Goal: Information Seeking & Learning: Find specific page/section

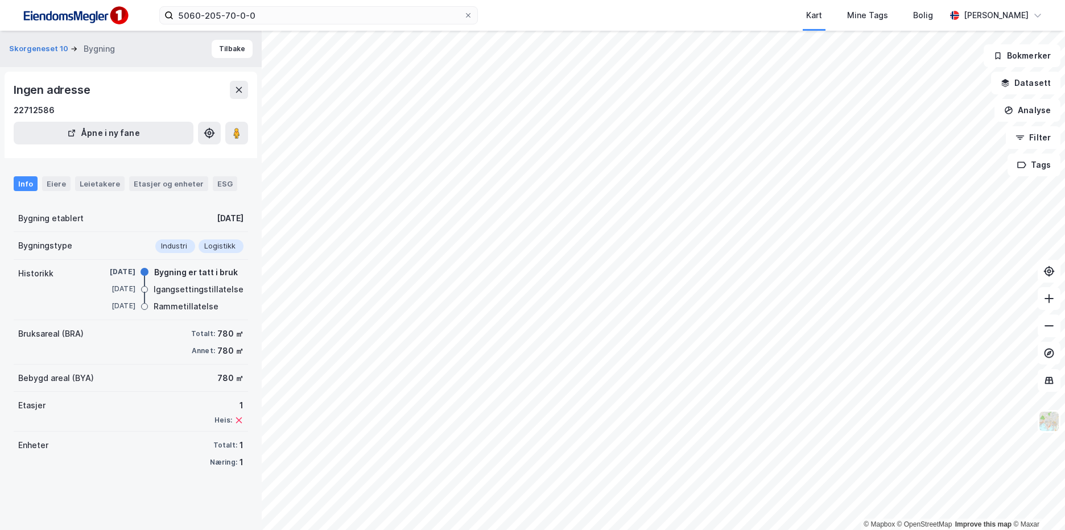
click at [188, 459] on div "Enheter Totalt: 1 Næring: 1" at bounding box center [131, 454] width 234 height 44
click at [270, 20] on input "5060-205-70-0-0" at bounding box center [319, 15] width 290 height 17
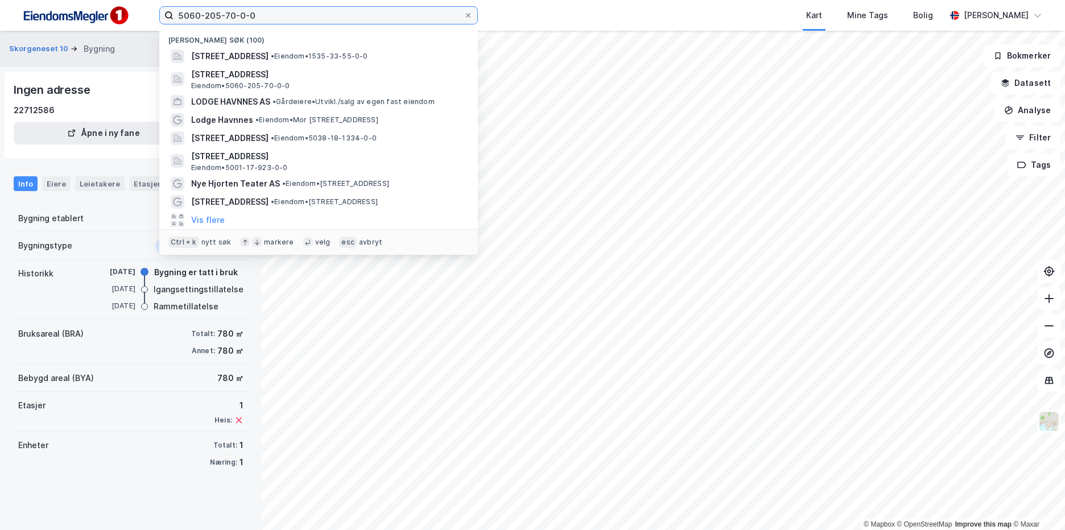
click at [270, 20] on input "5060-205-70-0-0" at bounding box center [319, 15] width 290 height 17
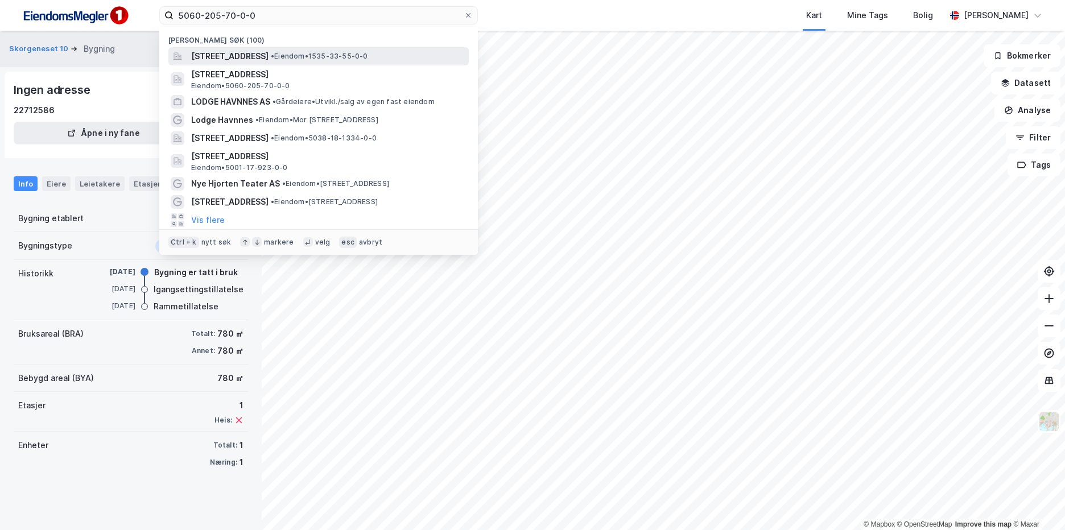
click at [269, 58] on span "[STREET_ADDRESS]" at bounding box center [229, 57] width 77 height 14
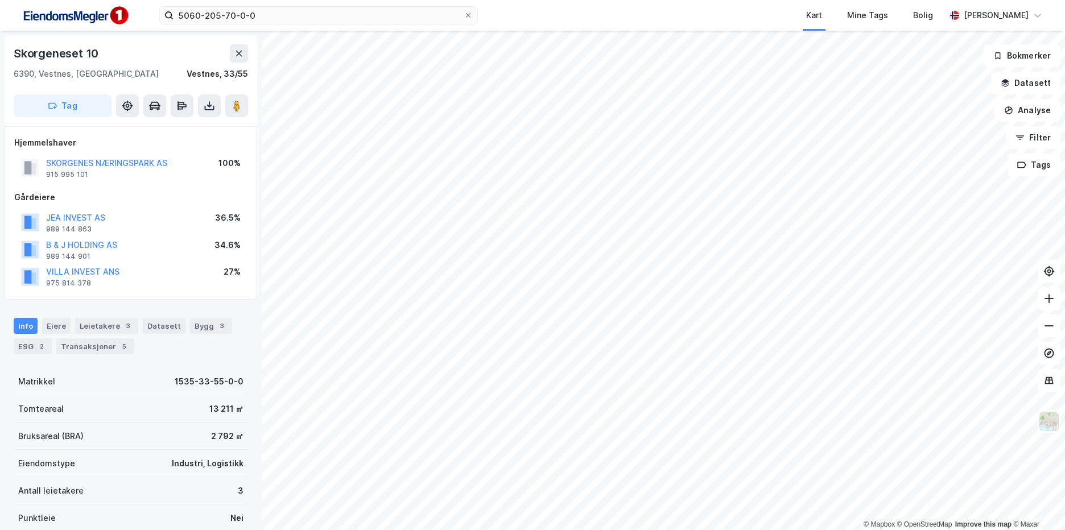
click at [208, 393] on div "Matrikkel 1535-33-55-0-0" at bounding box center [131, 381] width 234 height 27
